Goal: Information Seeking & Learning: Learn about a topic

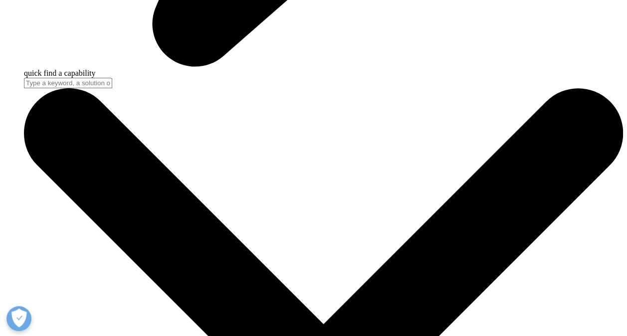
scroll to position [2693, 0]
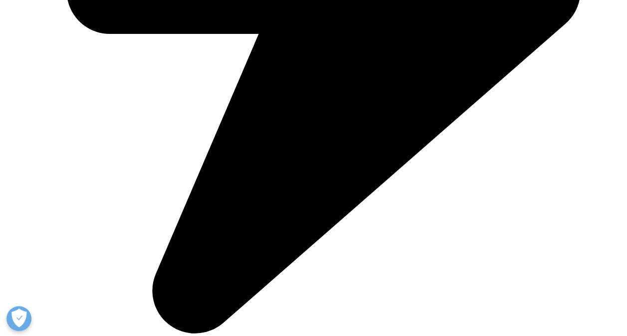
scroll to position [548, 0]
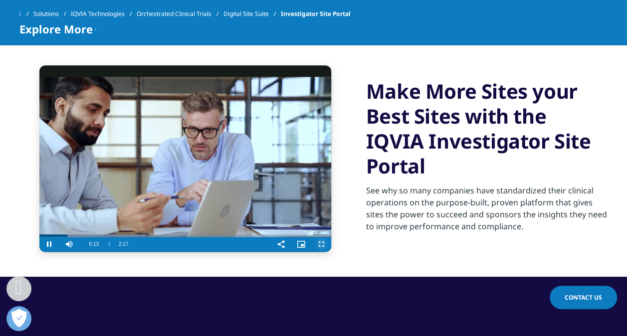
click at [320, 244] on span "Video Player" at bounding box center [321, 244] width 20 height 0
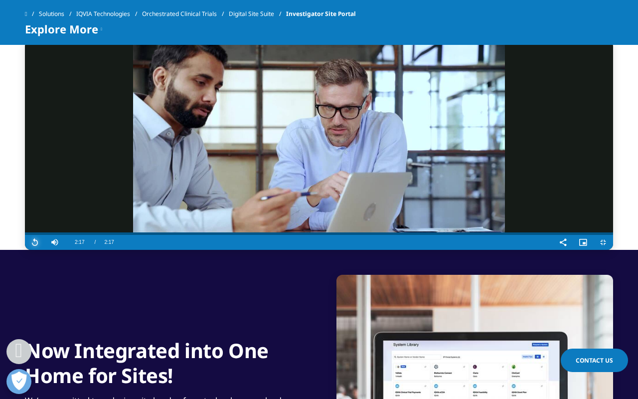
click at [25, 242] on span "Video Player" at bounding box center [35, 242] width 20 height 0
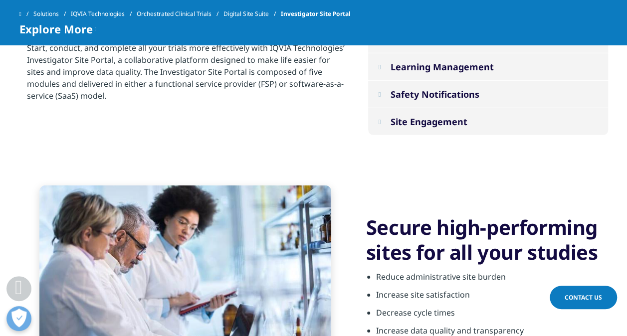
scroll to position [1396, 0]
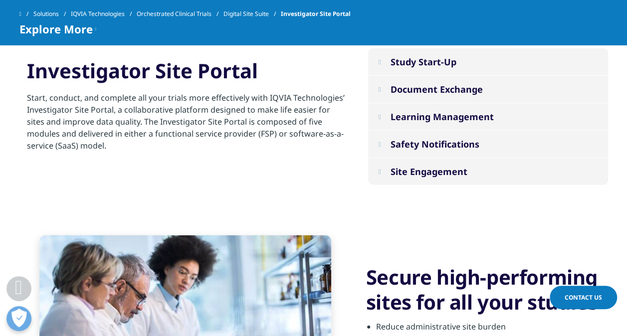
click at [429, 60] on div "Study Start-Up" at bounding box center [423, 62] width 66 height 12
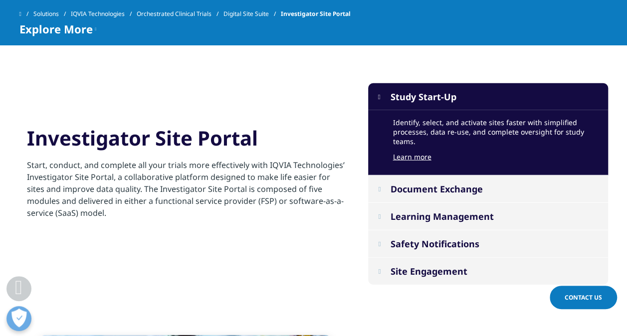
scroll to position [1346, 0]
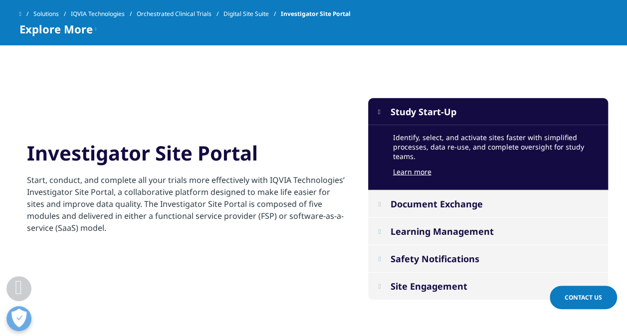
click at [460, 260] on div "Safety Notifications" at bounding box center [434, 259] width 89 height 12
